Goal: Task Accomplishment & Management: Manage account settings

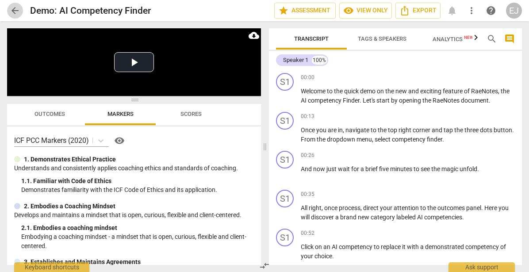
click at [12, 11] on span "arrow_back" at bounding box center [15, 10] width 11 height 11
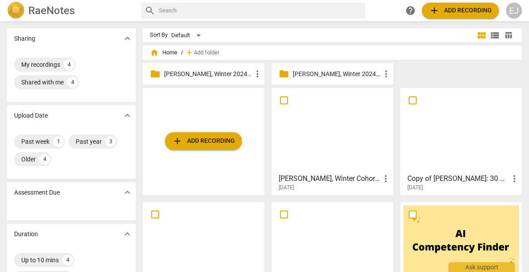
click at [203, 138] on span "add Add recording" at bounding box center [203, 141] width 63 height 11
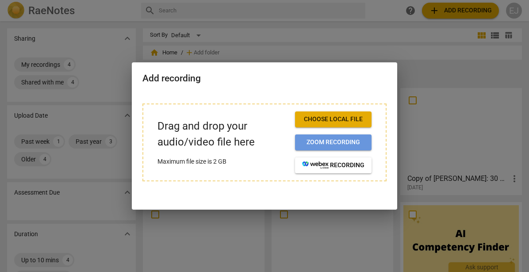
click at [318, 144] on span "Zoom recording" at bounding box center [333, 142] width 62 height 9
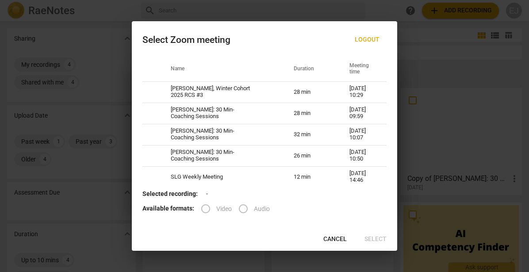
click at [369, 40] on span "Logout" at bounding box center [367, 39] width 25 height 9
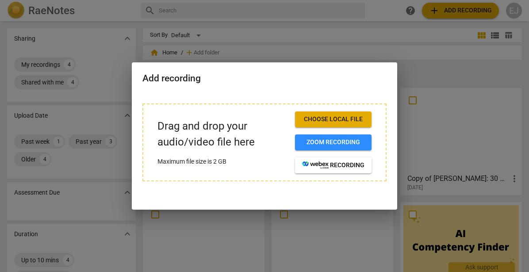
click at [426, 61] on div at bounding box center [264, 136] width 529 height 272
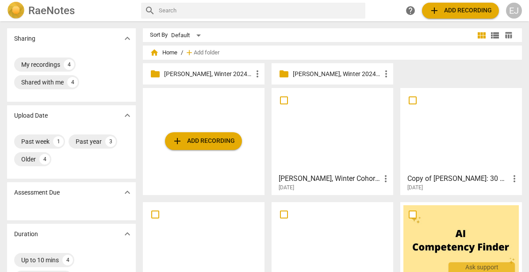
click at [357, 179] on h3 "[PERSON_NAME], Winter Cohort 2024 RCS #3" at bounding box center [330, 178] width 102 height 11
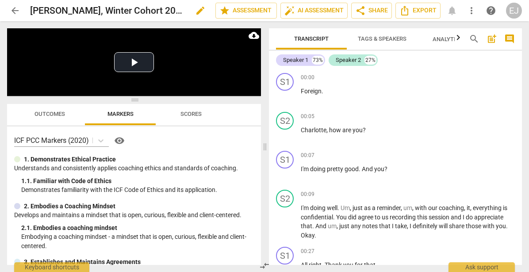
click at [169, 11] on h2 "[PERSON_NAME], Winter Cohort 2024 RCS #3" at bounding box center [107, 10] width 155 height 11
click at [198, 12] on span "edit" at bounding box center [200, 10] width 11 height 11
click at [141, 12] on input "[PERSON_NAME], Winter Cohort 2024 RCS #3" at bounding box center [103, 10] width 146 height 17
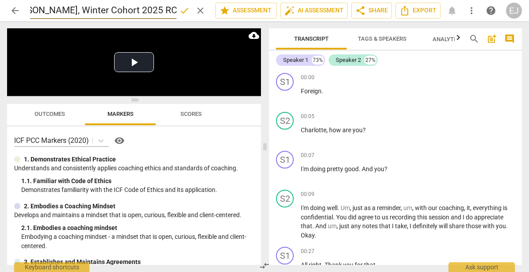
type input "[PERSON_NAME], Winter Cohort 2025 RCS #3"
click at [180, 9] on span "done" at bounding box center [184, 10] width 11 height 11
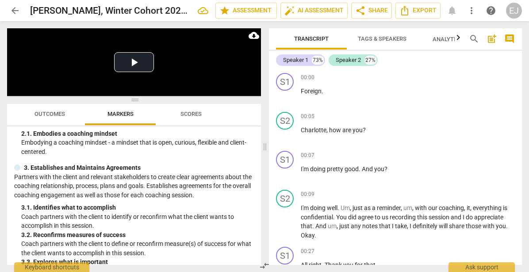
scroll to position [0, 0]
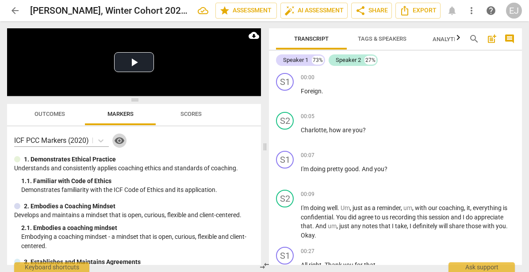
click at [122, 141] on span "visibility" at bounding box center [119, 140] width 11 height 11
click at [265, 146] on span at bounding box center [264, 146] width 5 height 251
click at [455, 40] on icon "button" at bounding box center [458, 37] width 11 height 11
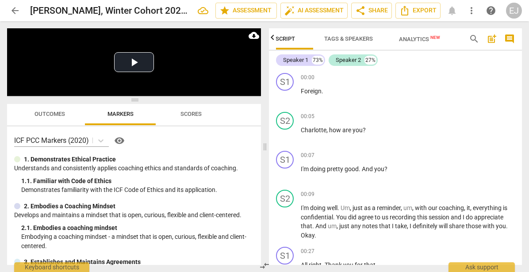
click at [423, 39] on span "Analytics New" at bounding box center [419, 39] width 41 height 7
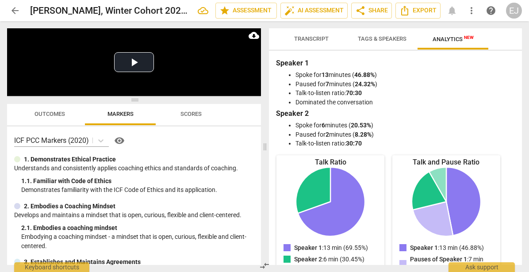
scroll to position [0, 0]
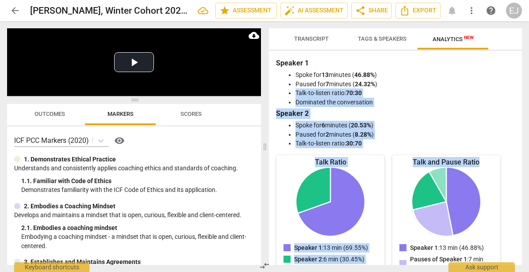
drag, startPoint x: 518, startPoint y: 84, endPoint x: 523, endPoint y: 149, distance: 65.7
click at [523, 149] on div "Transcript Tags & Speakers Analytics New Speaker 1 73% Speaker 2 27% S1 play_ar…" at bounding box center [397, 146] width 264 height 251
drag, startPoint x: 523, startPoint y: 149, endPoint x: 486, endPoint y: 87, distance: 72.4
click at [486, 87] on li "Paused for 7 minutes ( 24.32% )" at bounding box center [405, 84] width 218 height 9
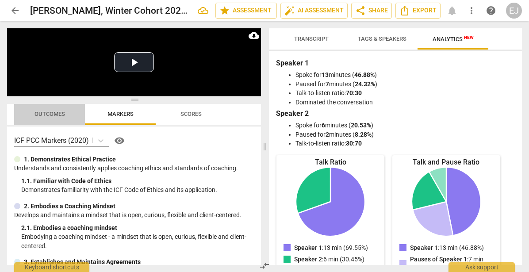
click at [58, 115] on span "Outcomes" at bounding box center [50, 114] width 31 height 7
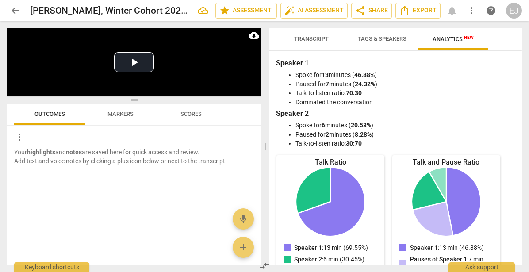
click at [193, 116] on span "Scores" at bounding box center [190, 114] width 21 height 7
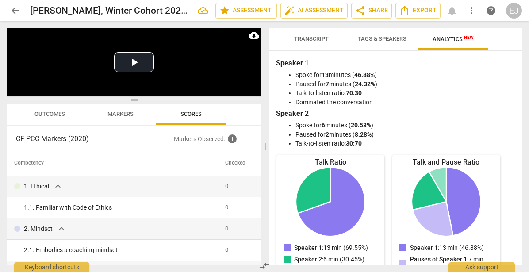
click at [129, 111] on span "Markers" at bounding box center [120, 114] width 26 height 7
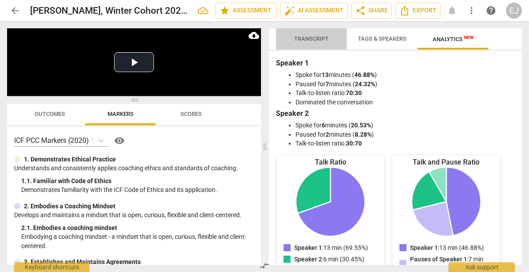
click at [316, 40] on span "Transcript" at bounding box center [311, 38] width 35 height 7
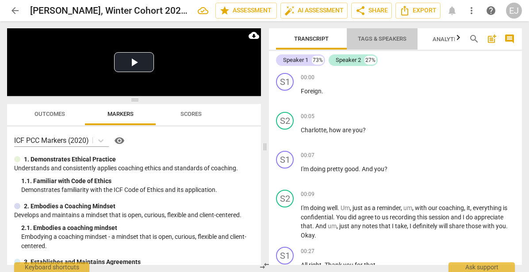
click at [373, 42] on span "Tags & Speakers" at bounding box center [382, 39] width 70 height 12
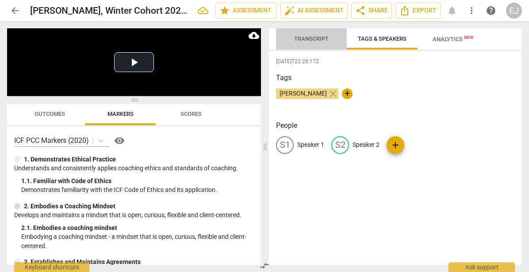
click at [321, 38] on span "Transcript" at bounding box center [311, 38] width 35 height 7
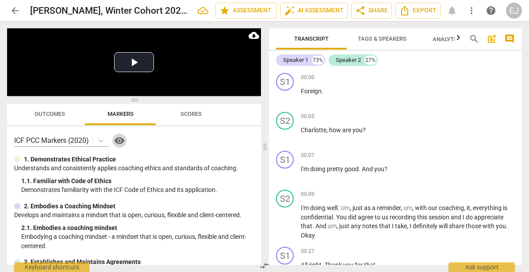
click at [122, 142] on span "visibility" at bounding box center [119, 140] width 11 height 11
click at [470, 13] on span "more_vert" at bounding box center [471, 10] width 11 height 11
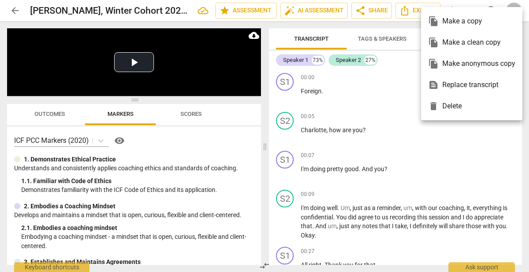
click at [437, 180] on div at bounding box center [264, 136] width 529 height 272
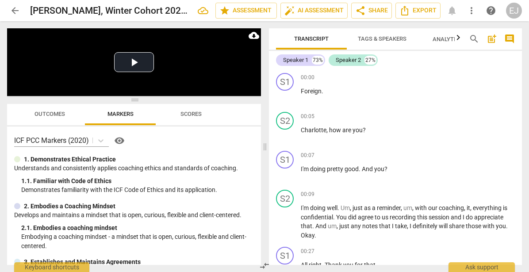
click at [13, 14] on span "arrow_back" at bounding box center [15, 10] width 11 height 11
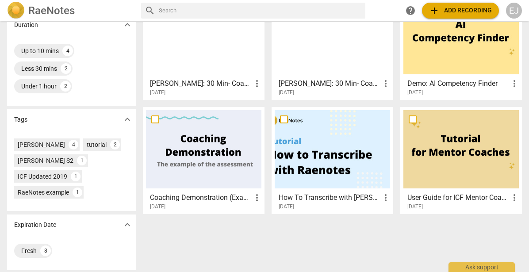
scroll to position [211, 0]
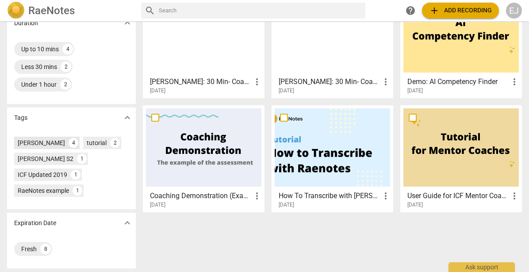
click at [33, 143] on div "[PERSON_NAME]" at bounding box center [41, 142] width 47 height 9
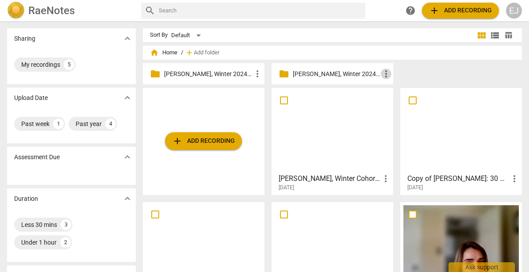
click at [385, 76] on span "more_vert" at bounding box center [386, 74] width 11 height 11
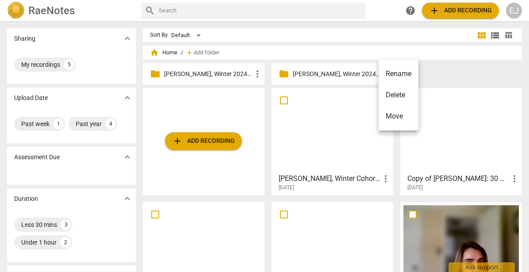
click at [443, 75] on div at bounding box center [264, 136] width 529 height 272
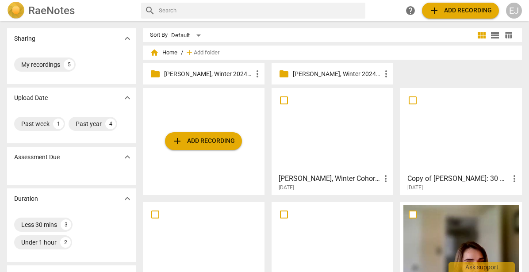
drag, startPoint x: 228, startPoint y: 71, endPoint x: 223, endPoint y: 71, distance: 4.4
click at [228, 71] on p "[PERSON_NAME], Winter 2024 HCC RCS #2" at bounding box center [208, 73] width 88 height 9
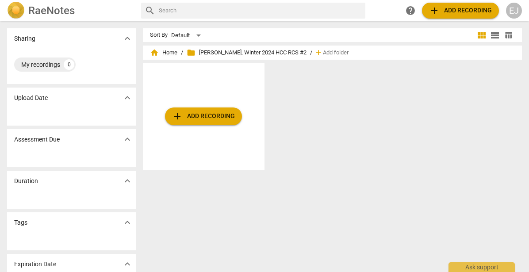
click at [163, 52] on span "home Home" at bounding box center [163, 52] width 27 height 9
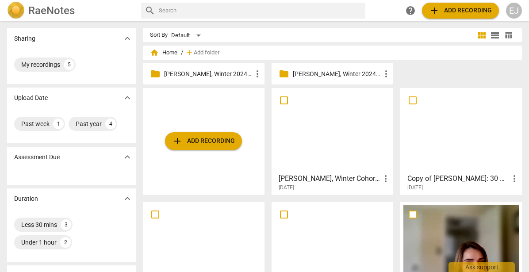
click at [163, 52] on span "home Home" at bounding box center [163, 52] width 27 height 9
click at [27, 39] on p "Sharing" at bounding box center [24, 38] width 21 height 9
click at [127, 38] on span "expand_more" at bounding box center [127, 38] width 11 height 11
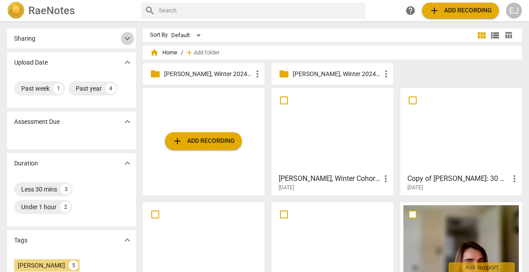
click at [127, 42] on span "expand_more" at bounding box center [127, 38] width 11 height 11
